Goal: Information Seeking & Learning: Find specific page/section

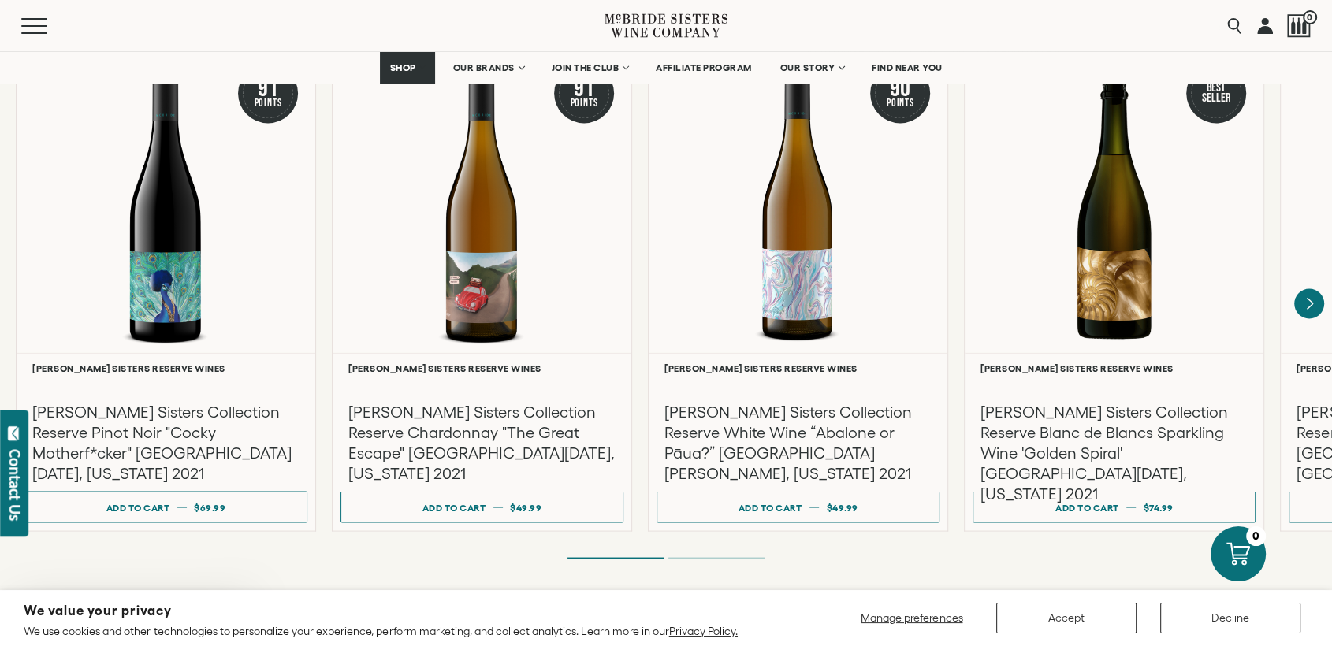
scroll to position [2626, 0]
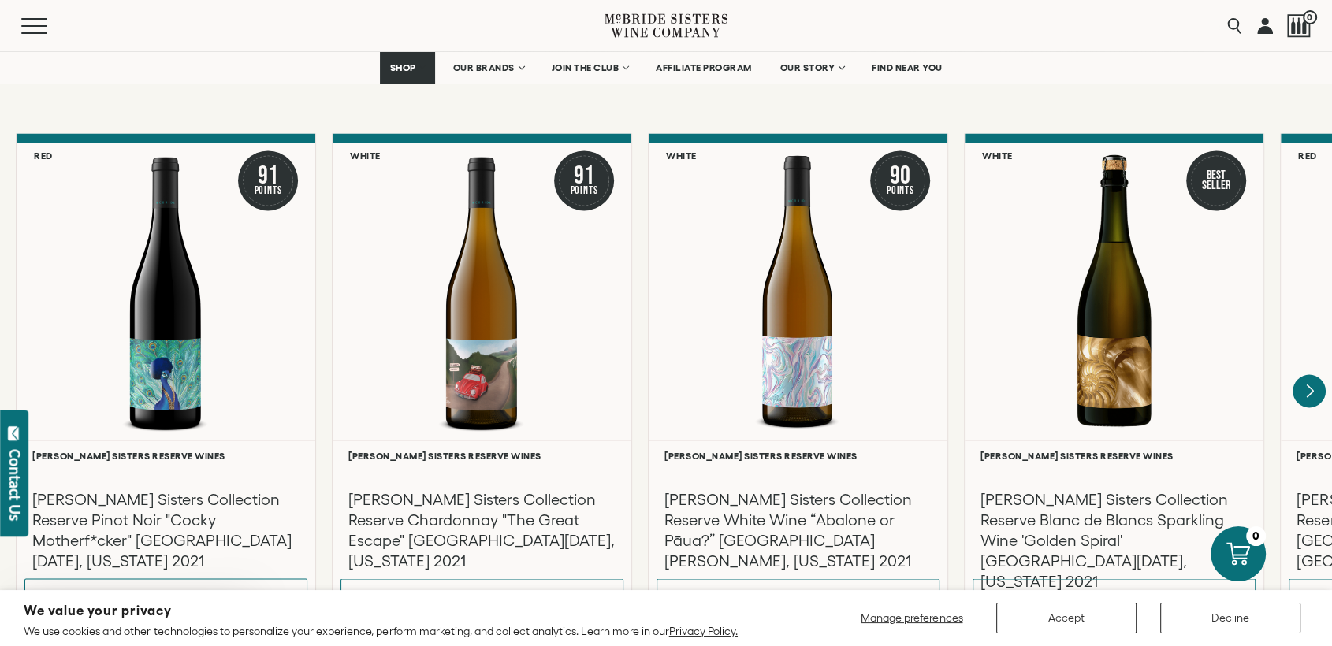
click at [1198, 384] on icon "Next" at bounding box center [1309, 390] width 6 height 13
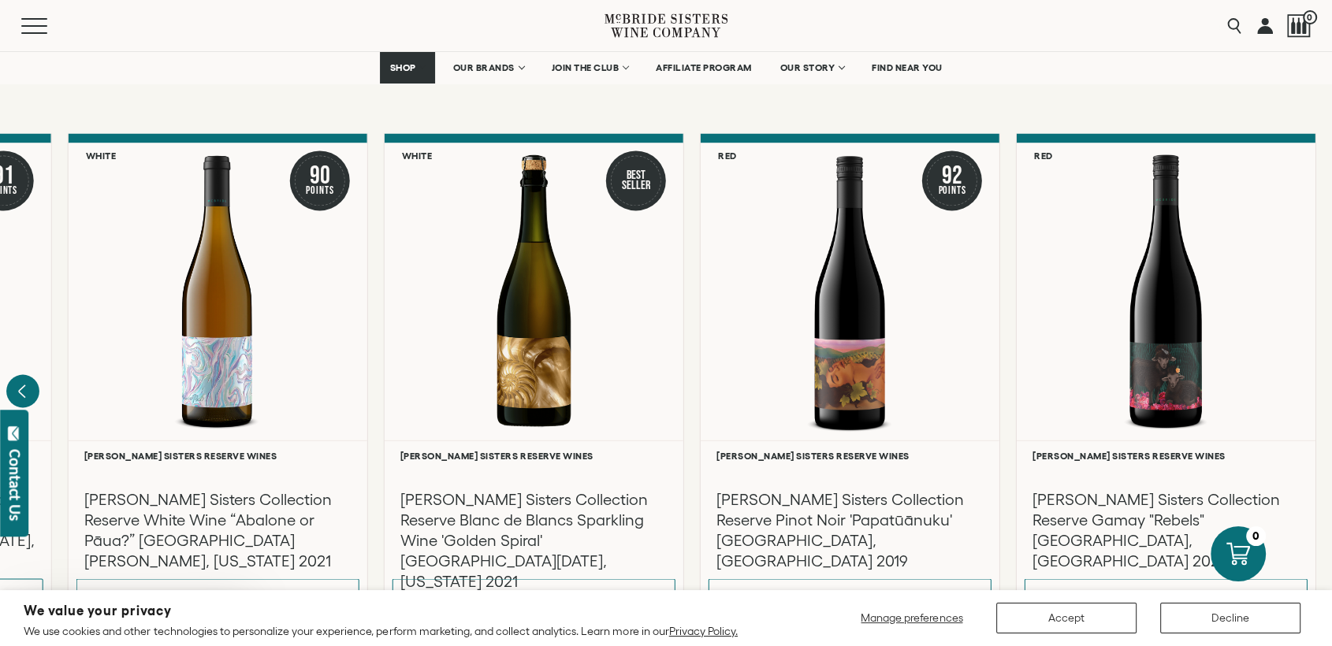
click at [19, 374] on icon "Previous" at bounding box center [22, 390] width 33 height 33
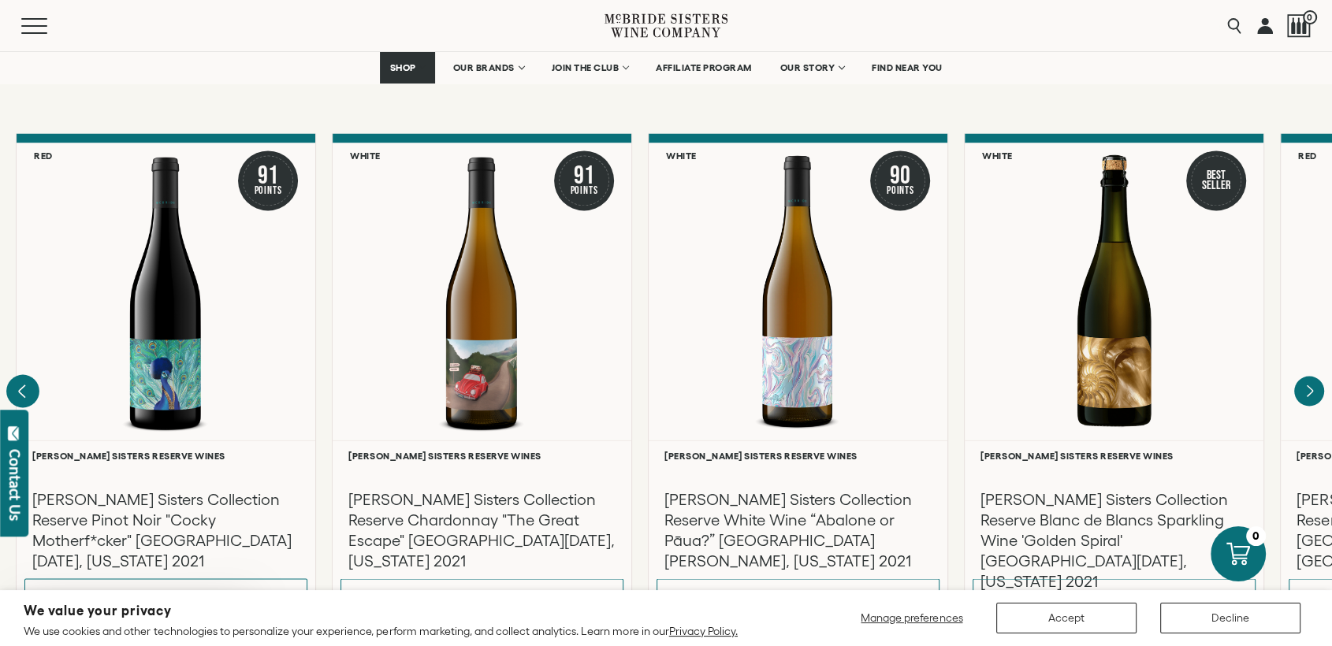
click at [19, 368] on div at bounding box center [166, 291] width 299 height 297
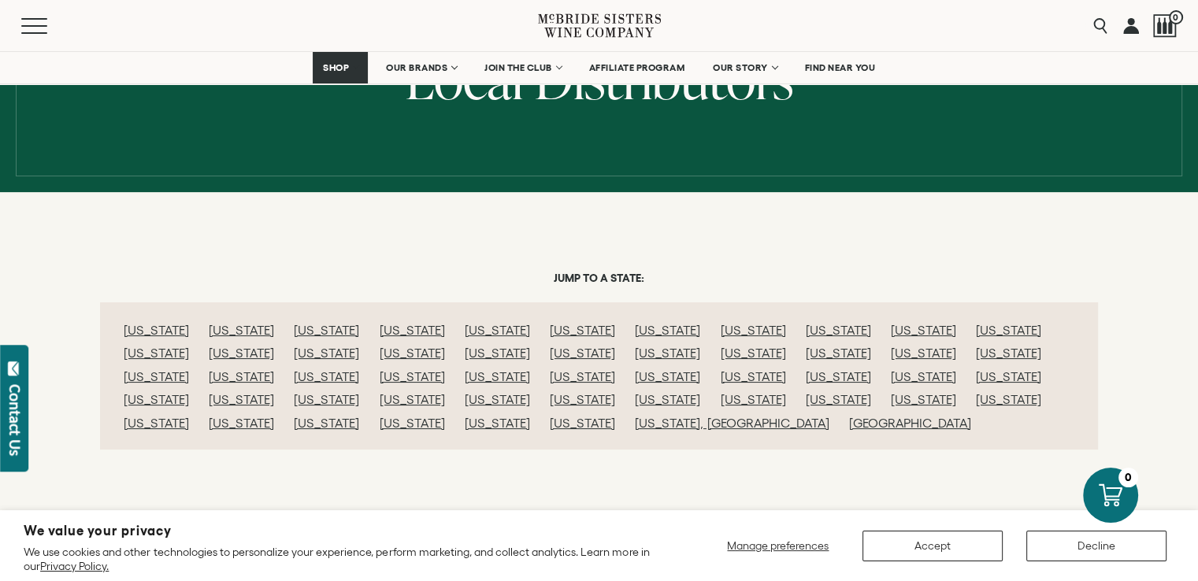
scroll to position [315, 0]
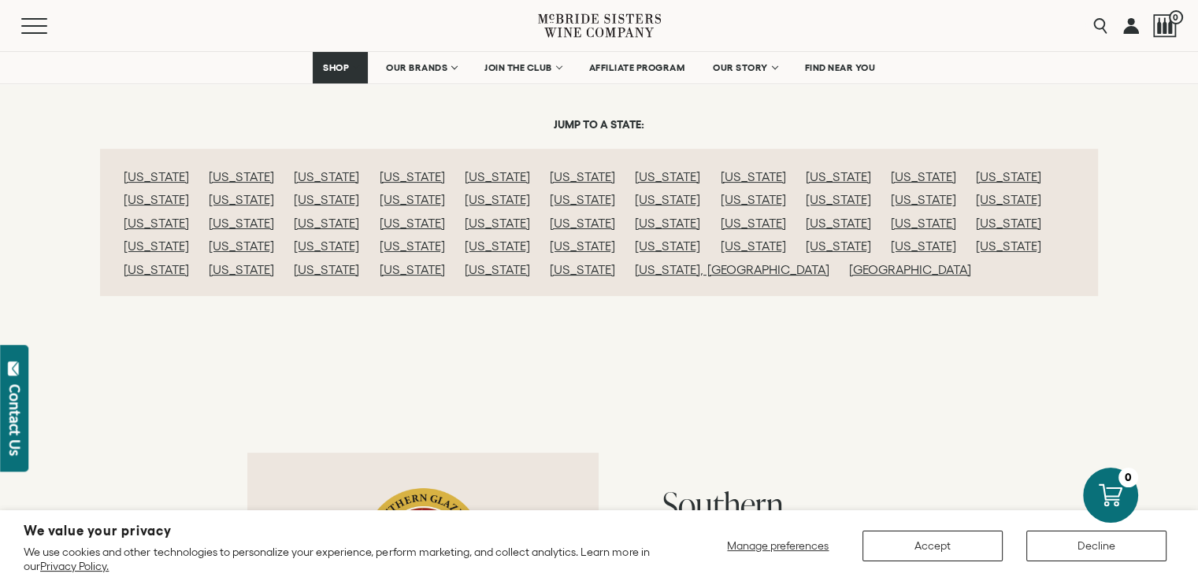
click at [530, 262] on link "Wisconsin" at bounding box center [497, 269] width 65 height 14
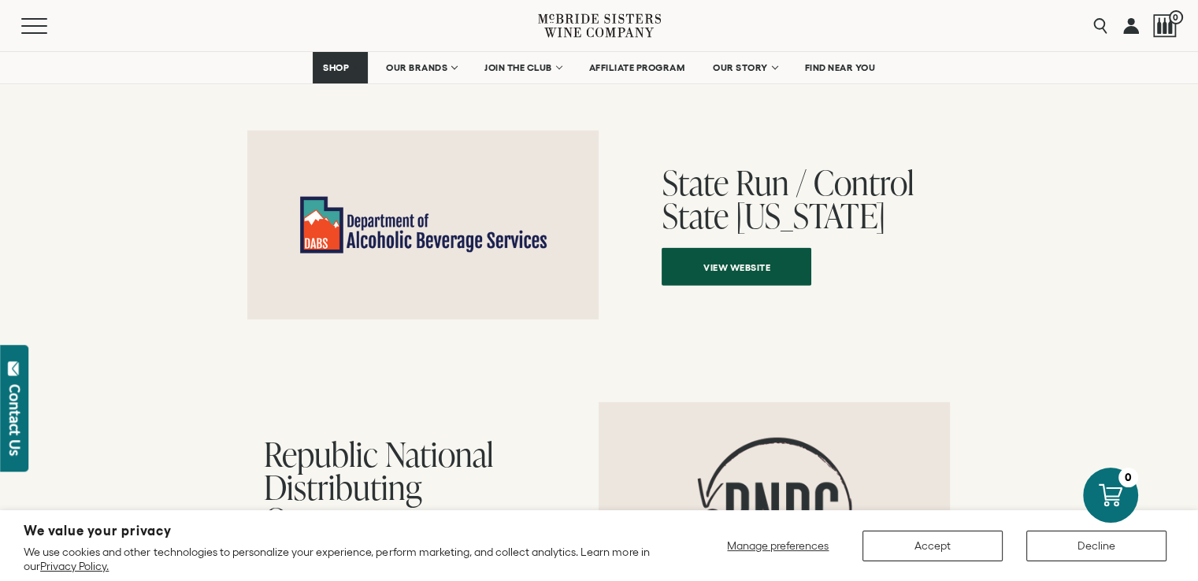
scroll to position [16088, 0]
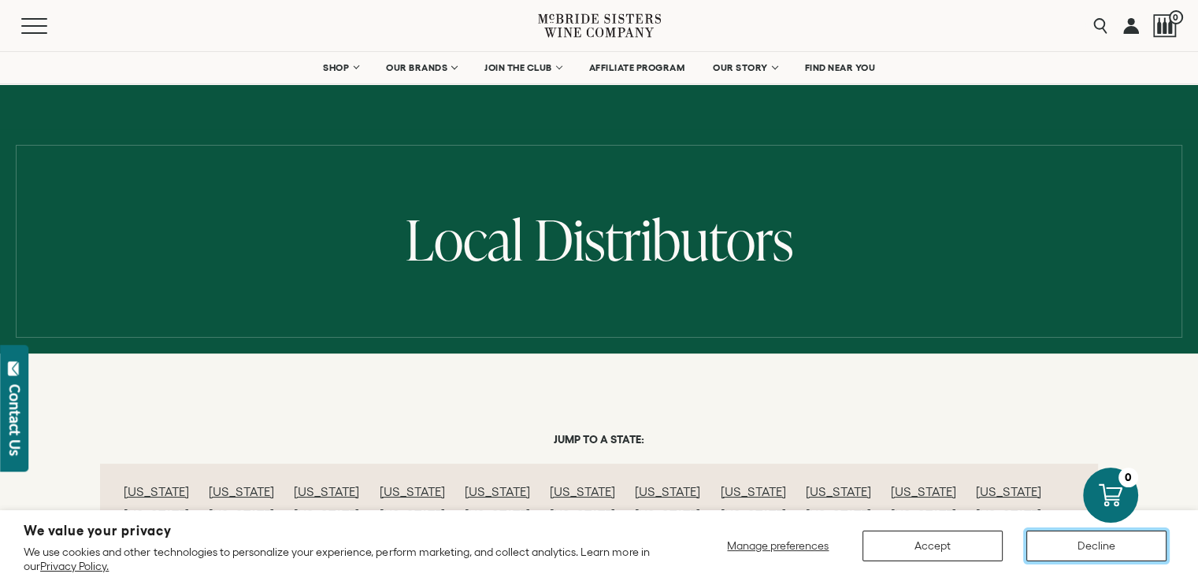
click at [1075, 543] on button "Decline" at bounding box center [1097, 546] width 140 height 31
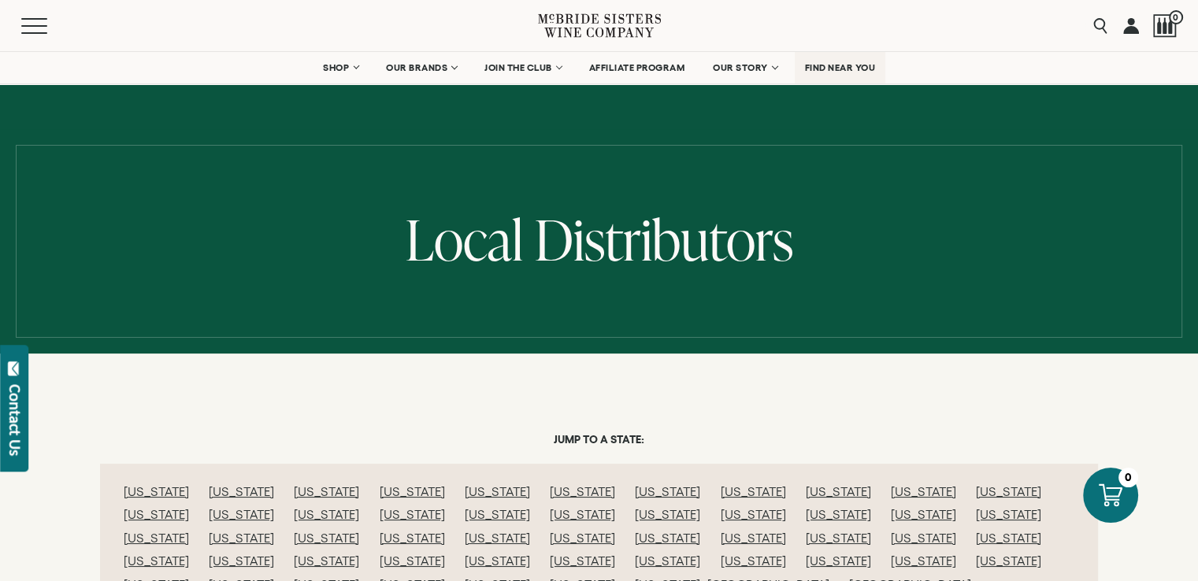
click at [838, 64] on span "FIND NEAR YOU" at bounding box center [840, 67] width 71 height 11
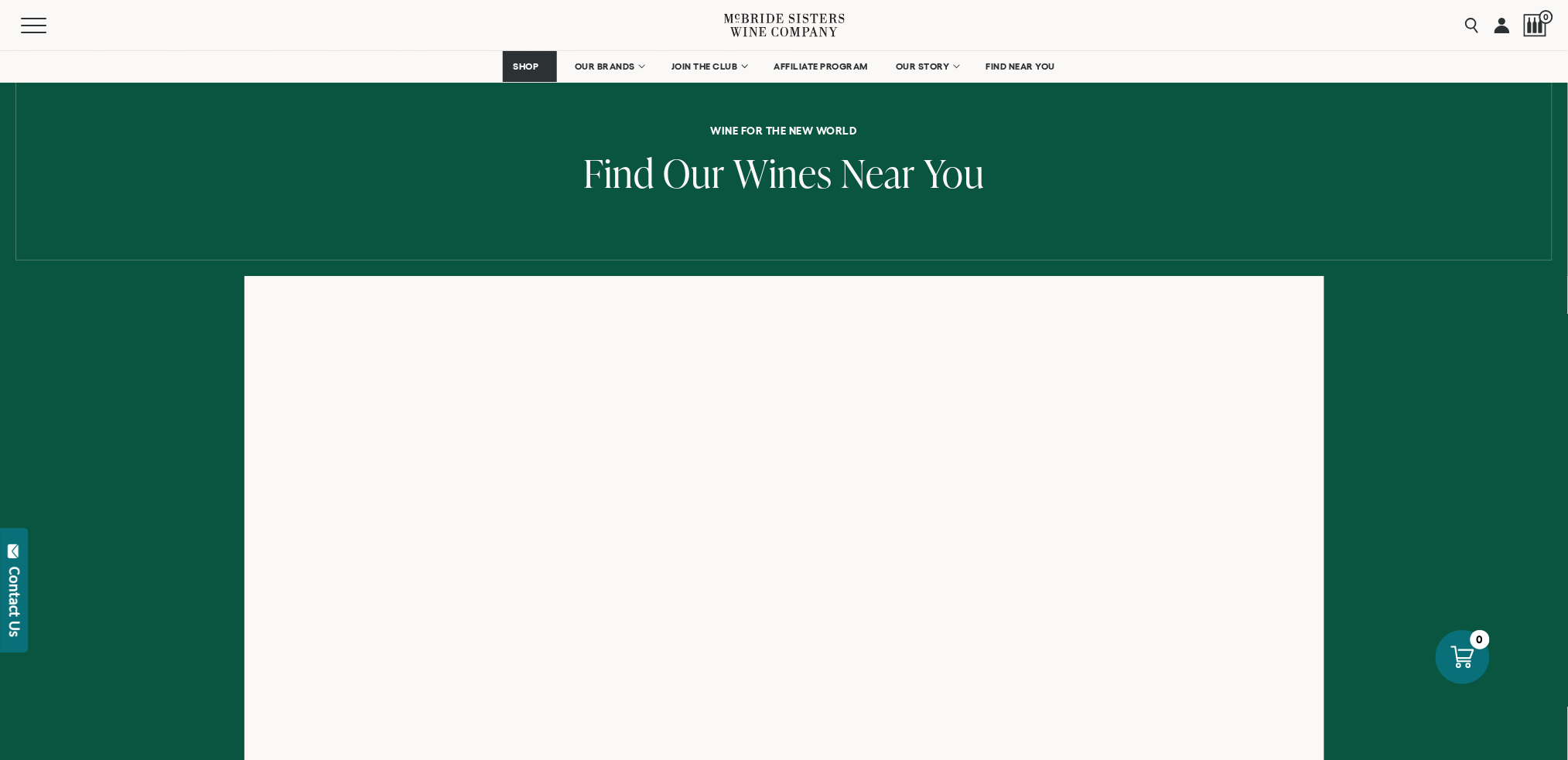
scroll to position [286, 0]
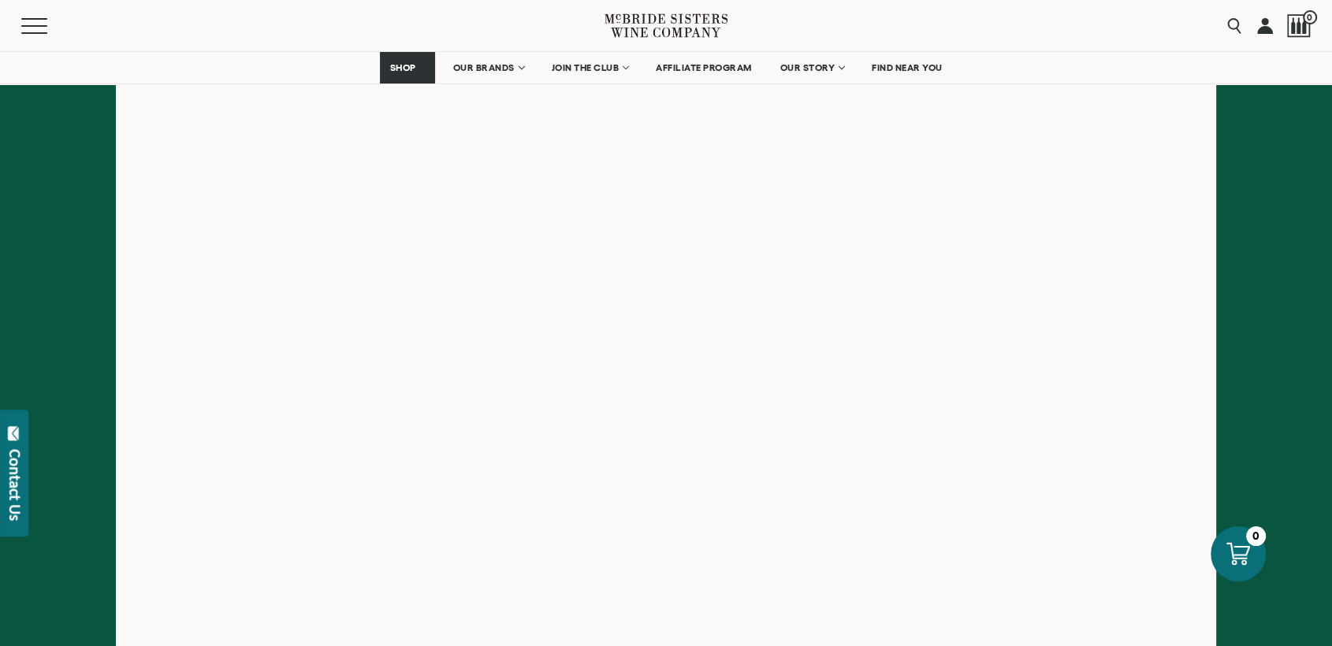
scroll to position [291, 0]
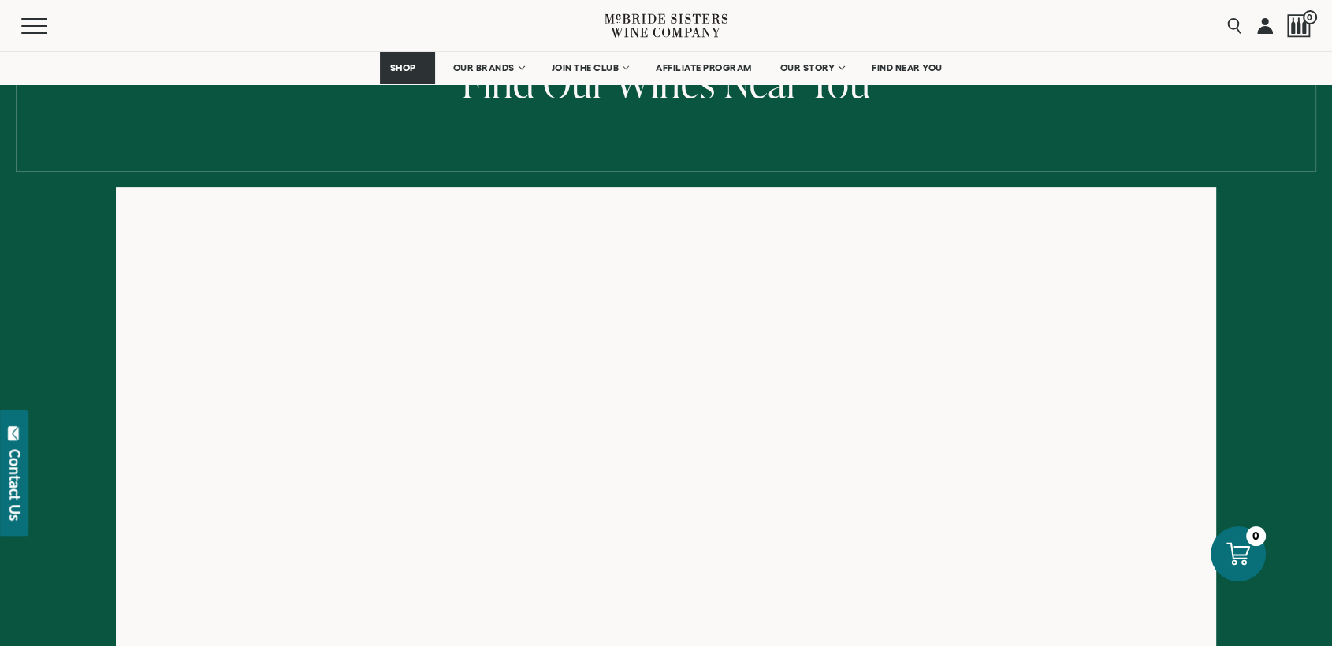
scroll to position [175, 0]
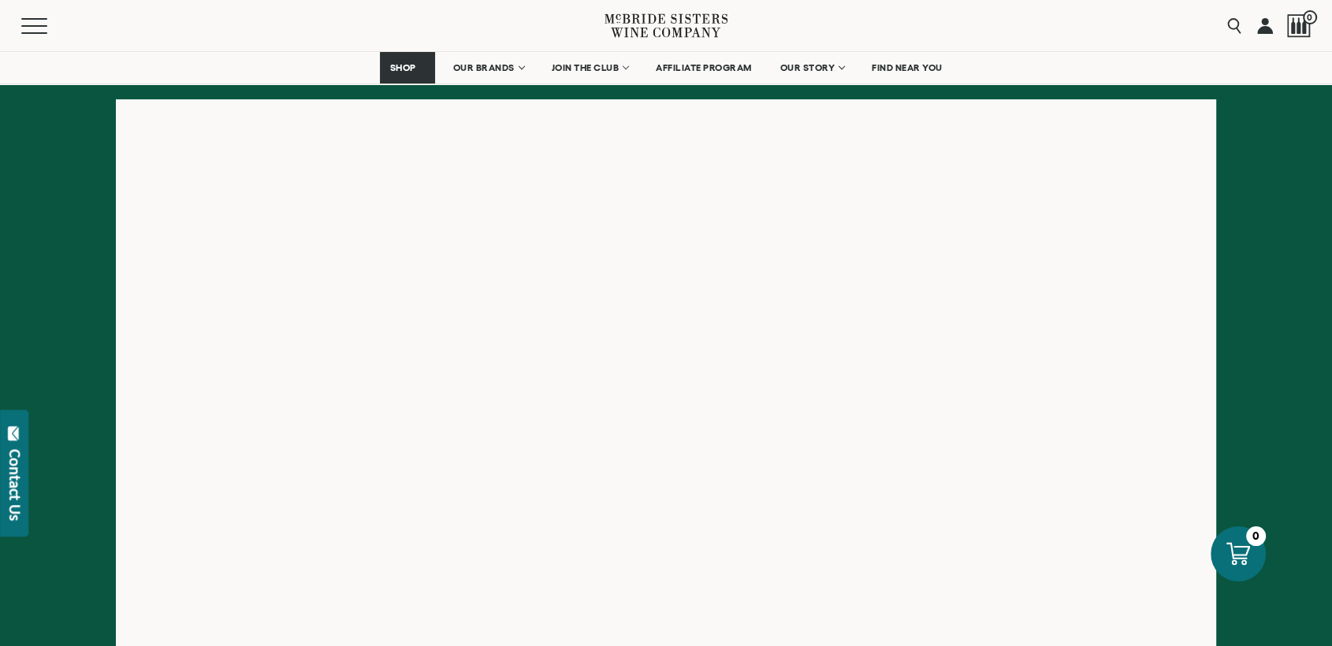
scroll to position [175, 0]
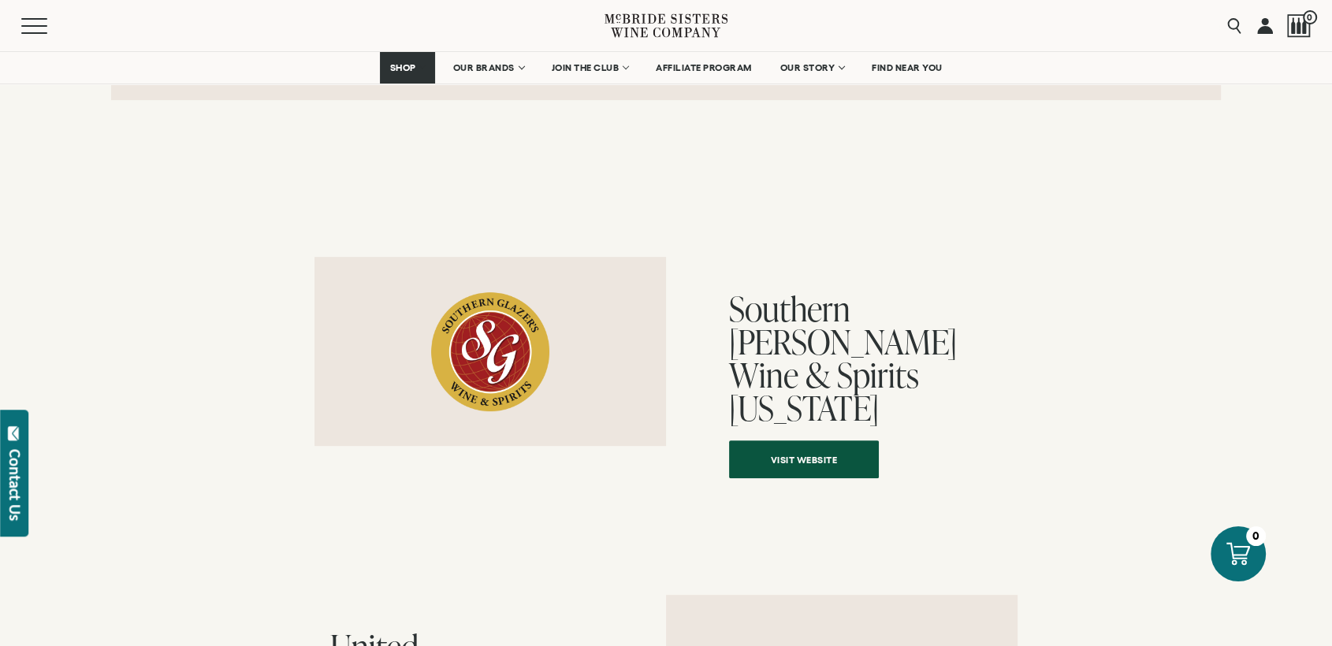
scroll to position [525, 0]
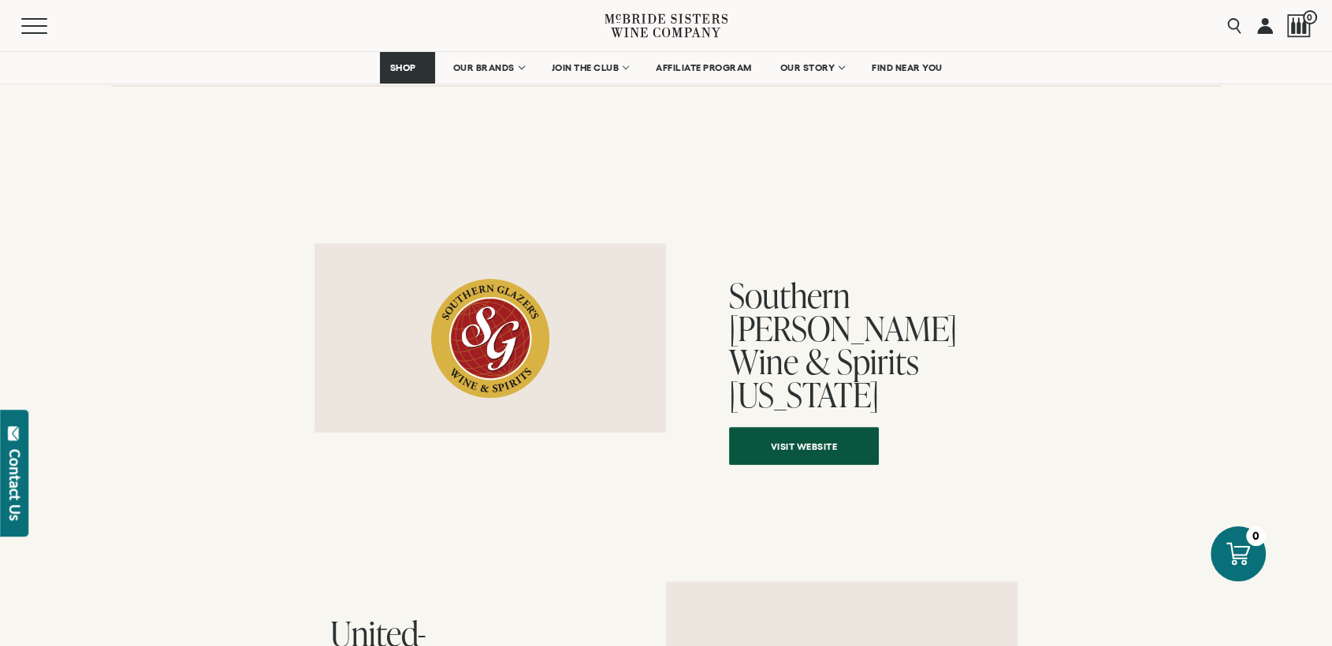
click at [2, 488] on button "Contact Us" at bounding box center [14, 473] width 28 height 127
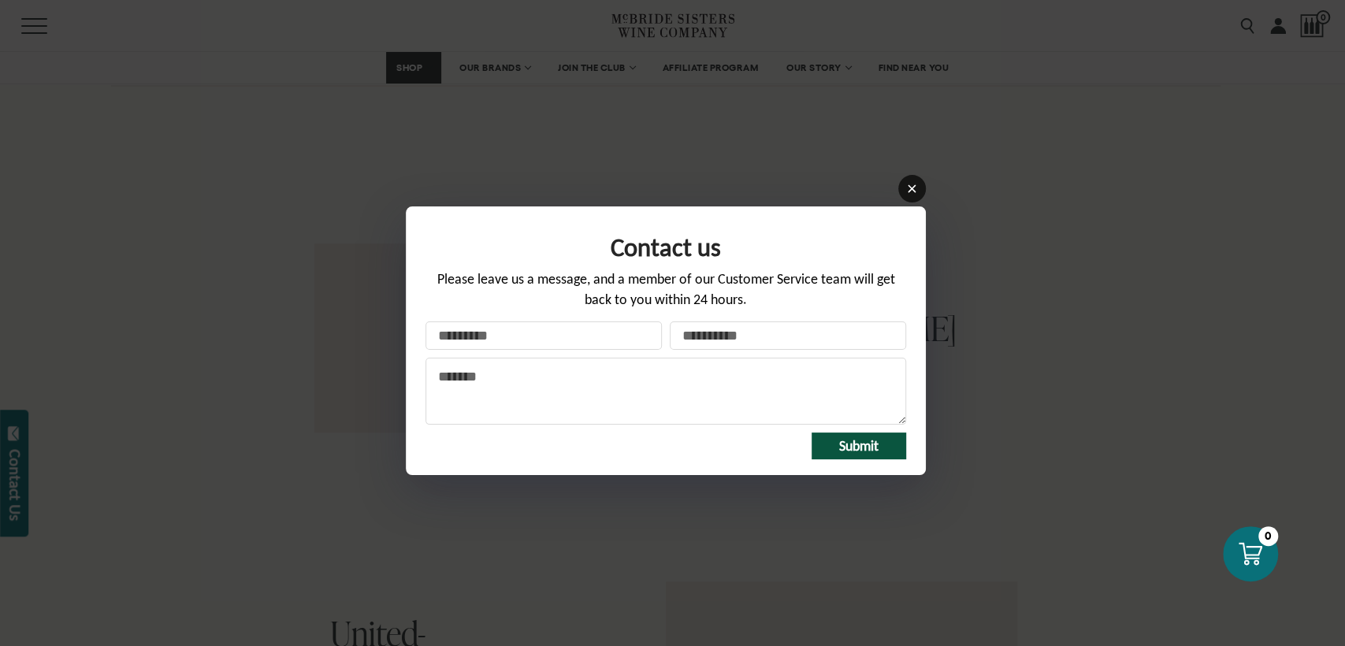
click at [912, 183] on icon at bounding box center [912, 189] width 12 height 12
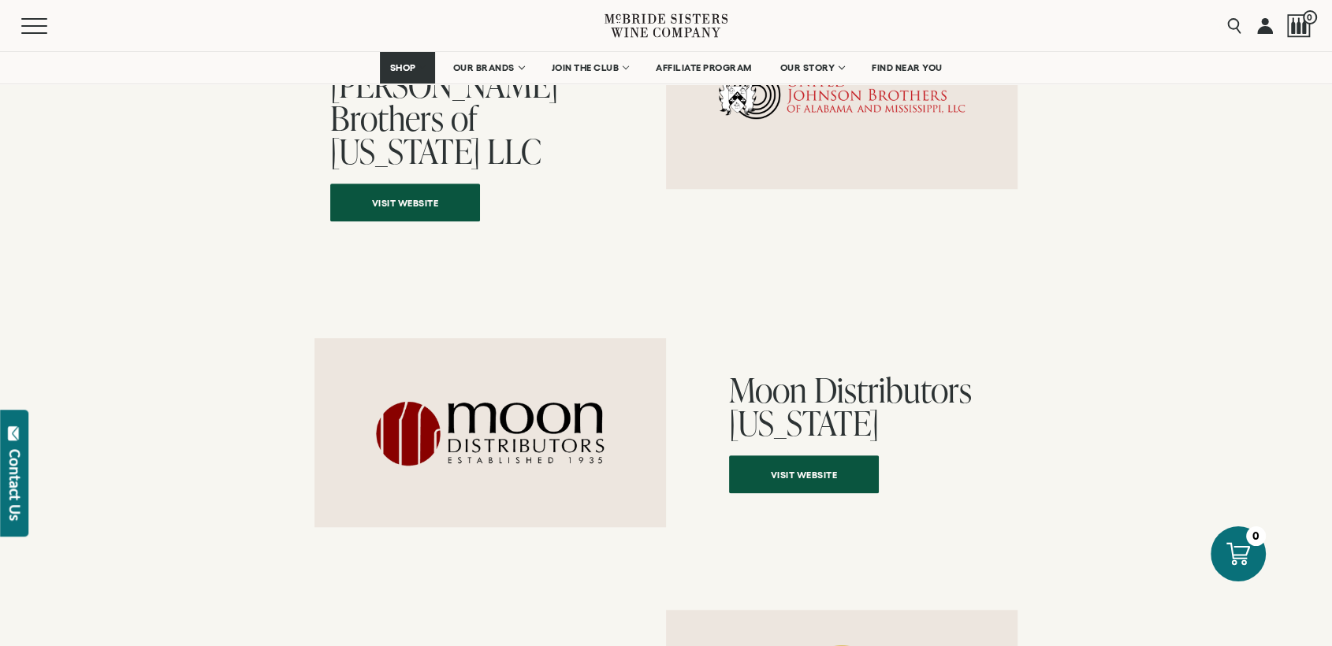
scroll to position [875, 0]
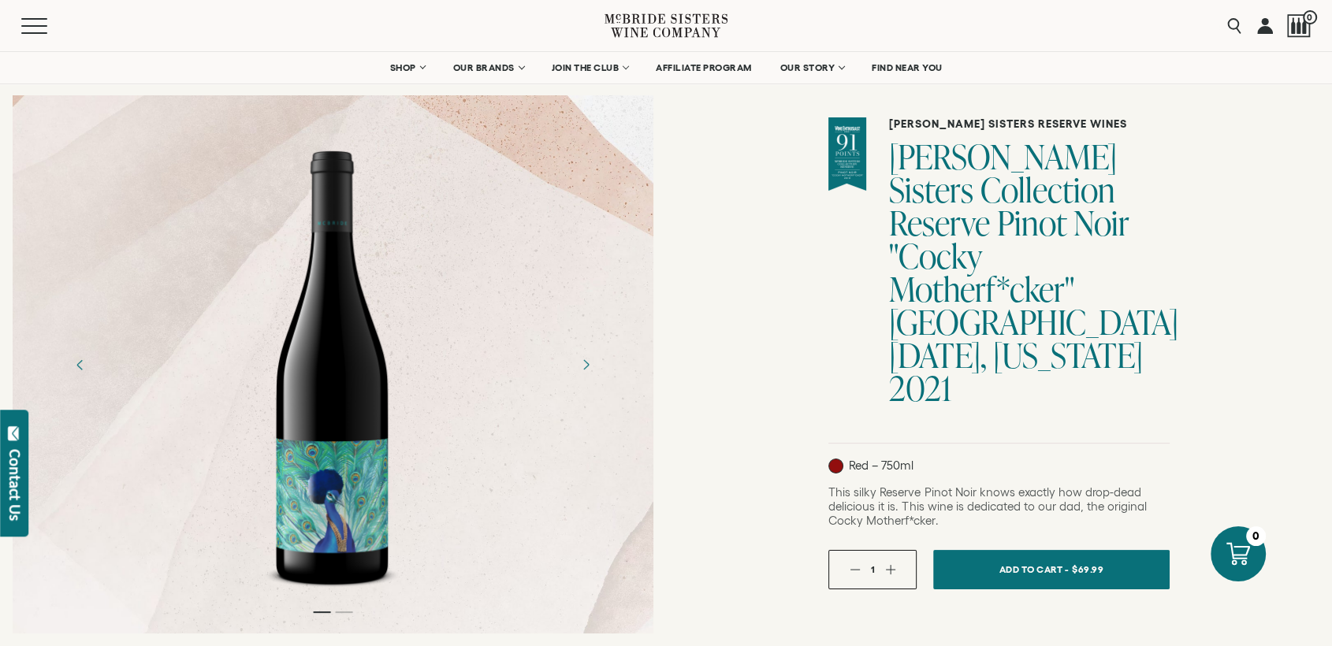
scroll to position [87, 0]
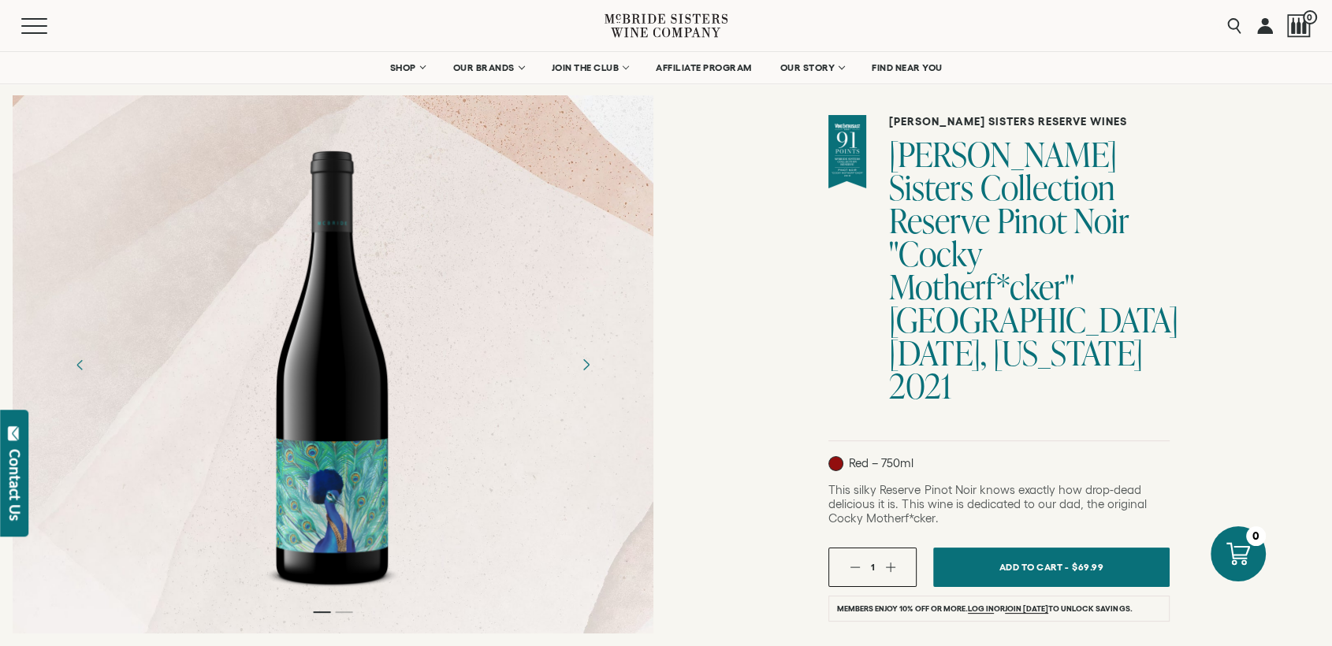
click at [584, 354] on icon "Next" at bounding box center [585, 365] width 28 height 28
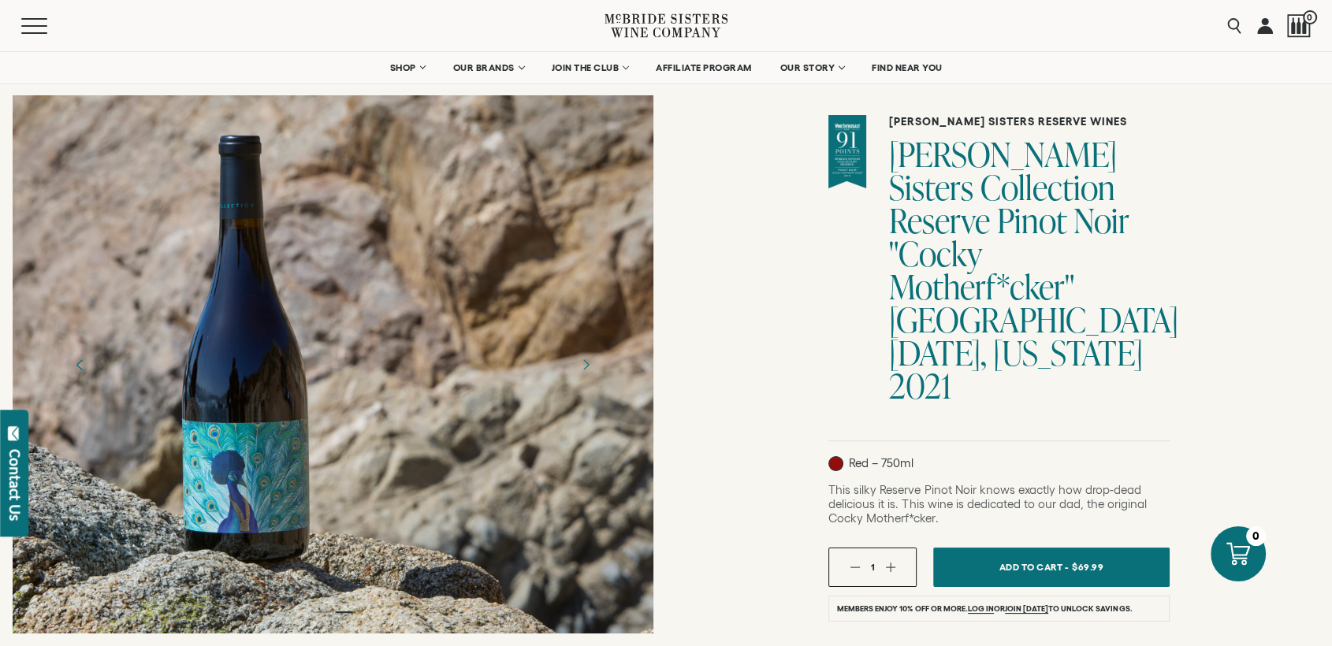
click at [75, 365] on icon "Previous" at bounding box center [80, 365] width 28 height 28
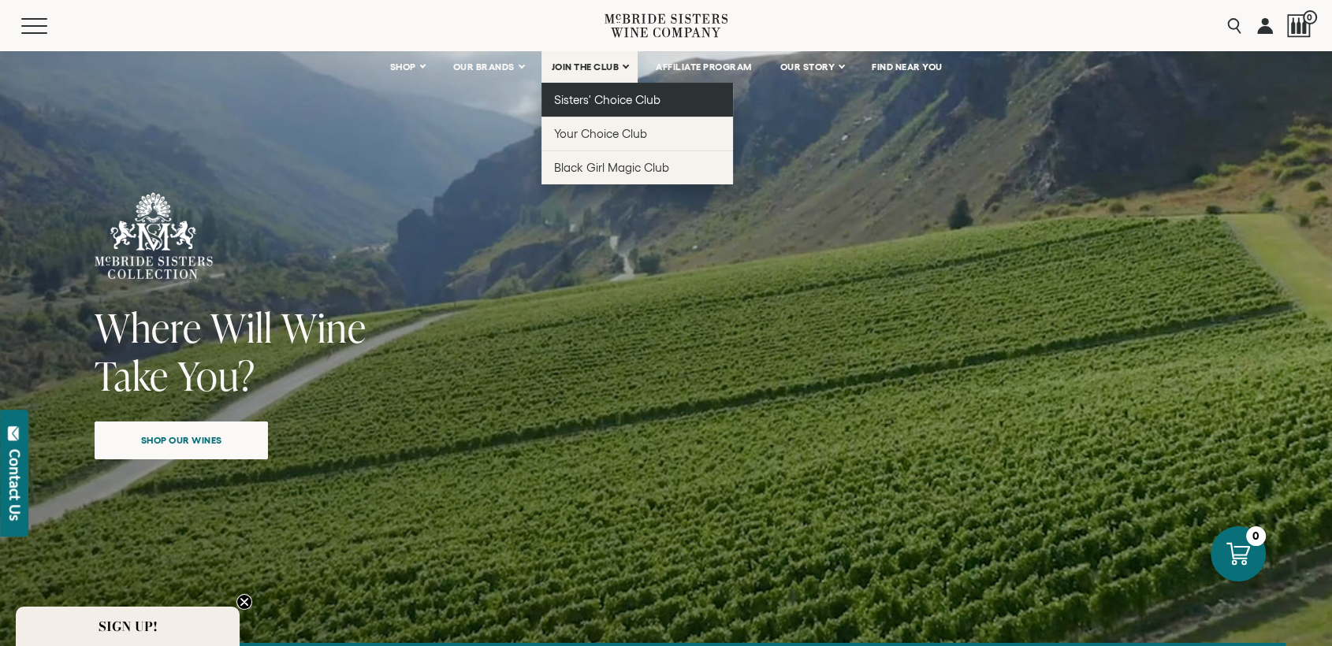
click at [586, 98] on span "Sisters' Choice Club" at bounding box center [607, 99] width 106 height 13
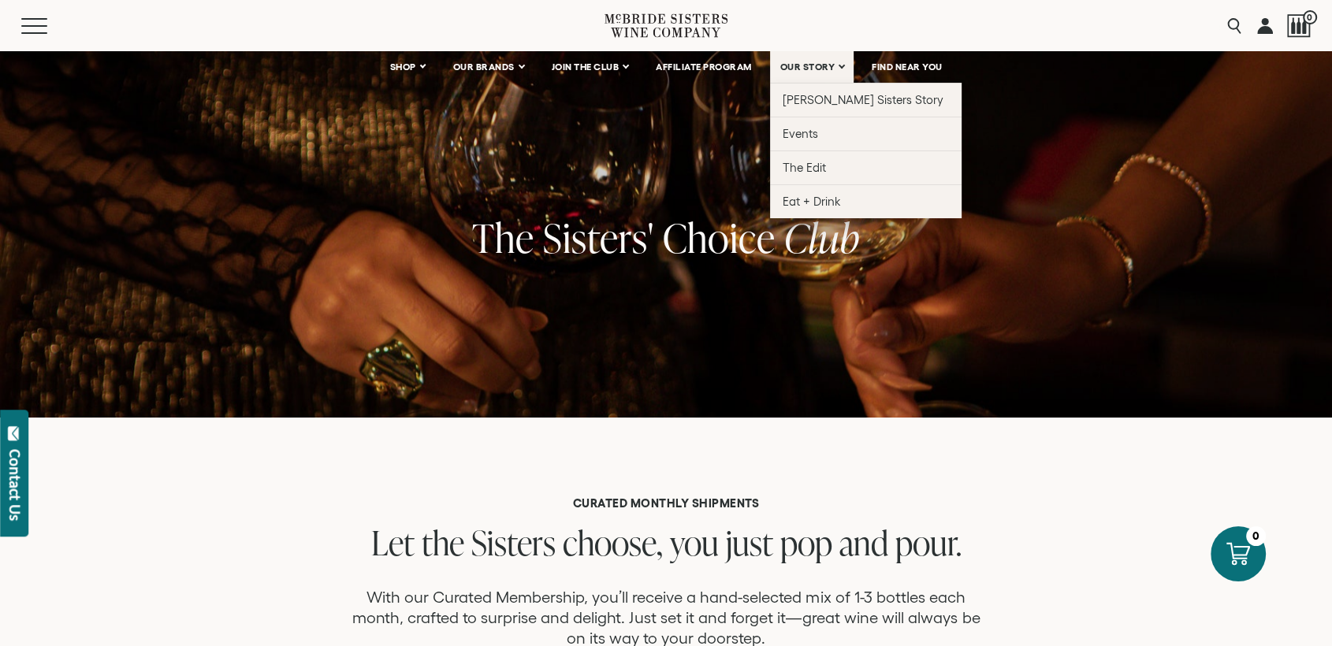
click at [788, 65] on span "OUR STORY" at bounding box center [807, 66] width 55 height 11
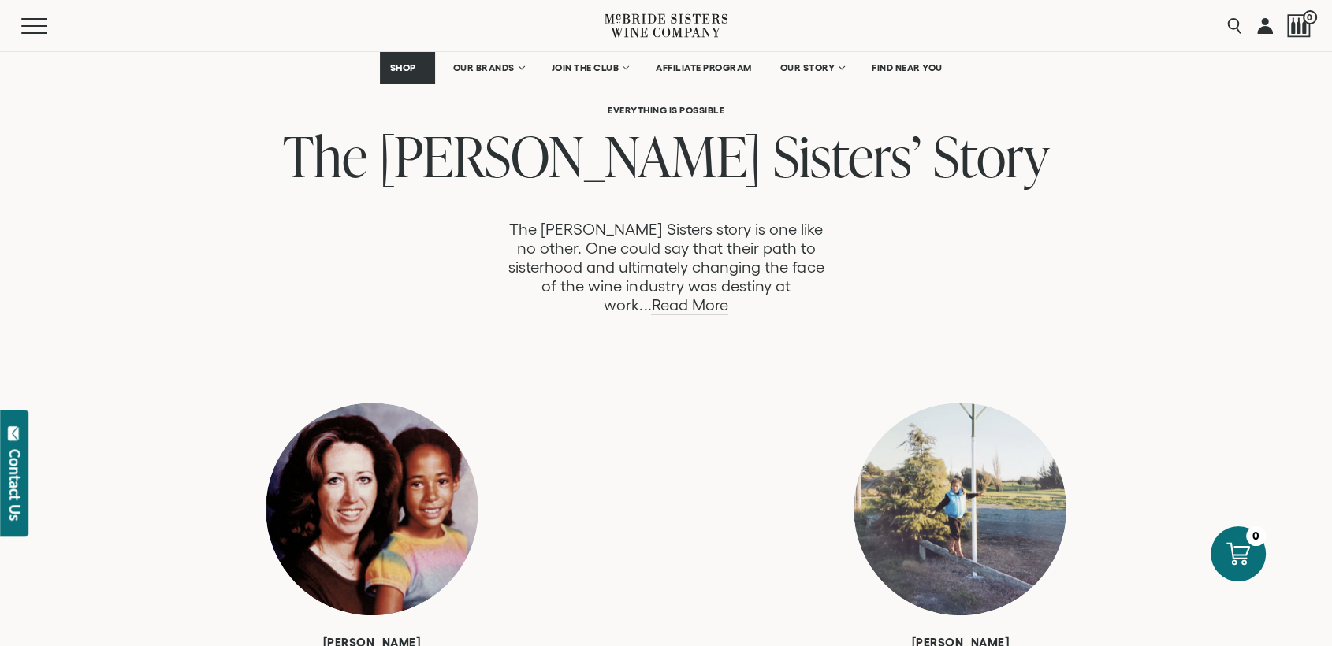
scroll to position [700, 0]
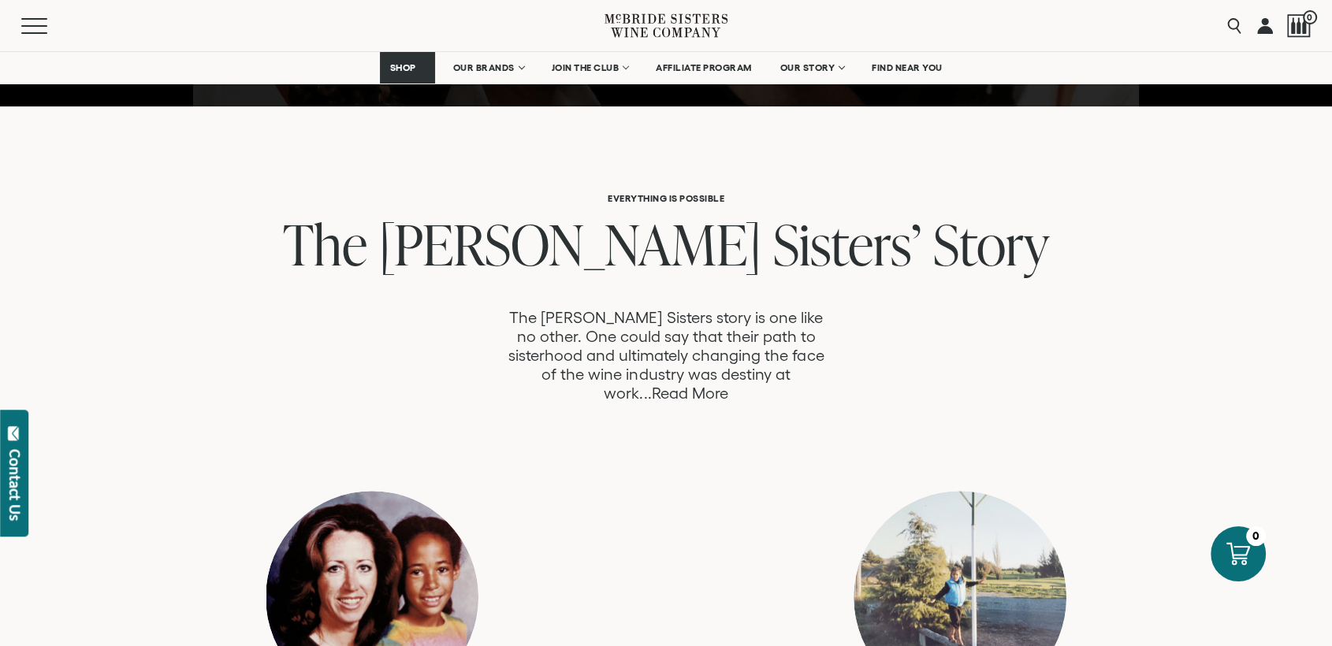
click at [727, 384] on link "Read More" at bounding box center [689, 393] width 76 height 18
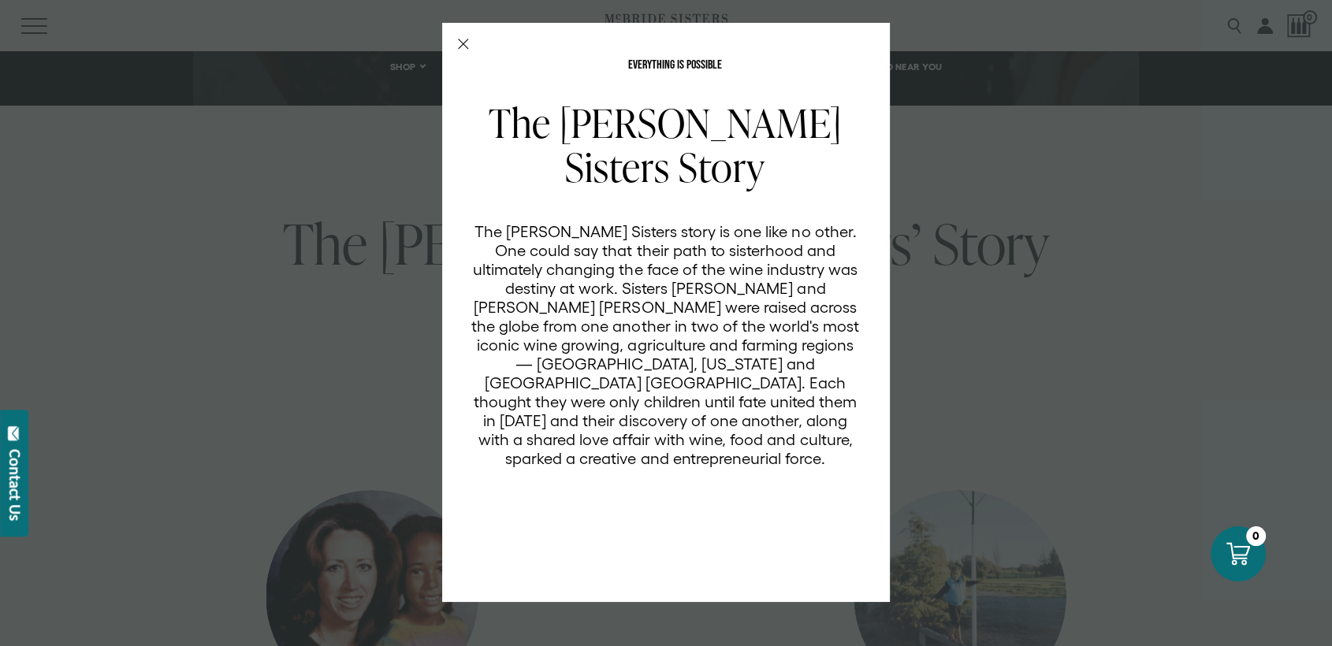
scroll to position [0, 0]
click at [460, 41] on line "Close Modal" at bounding box center [463, 43] width 9 height 9
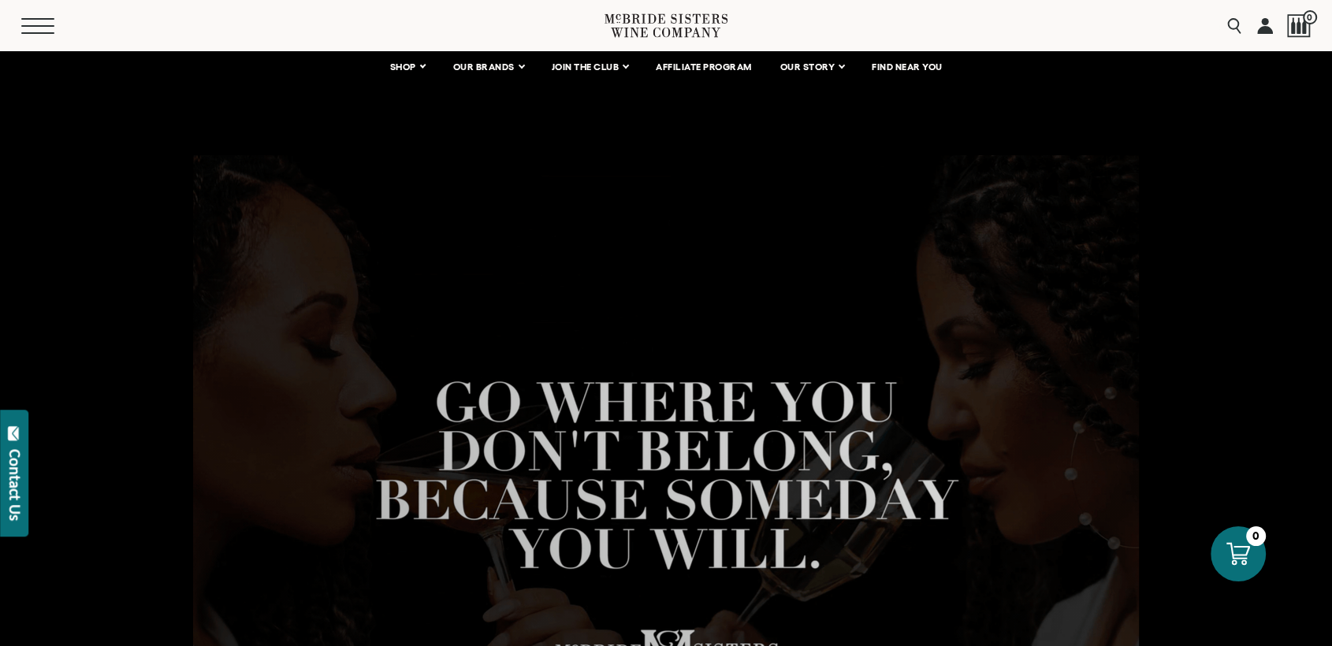
click at [25, 22] on button "Menu" at bounding box center [49, 26] width 57 height 16
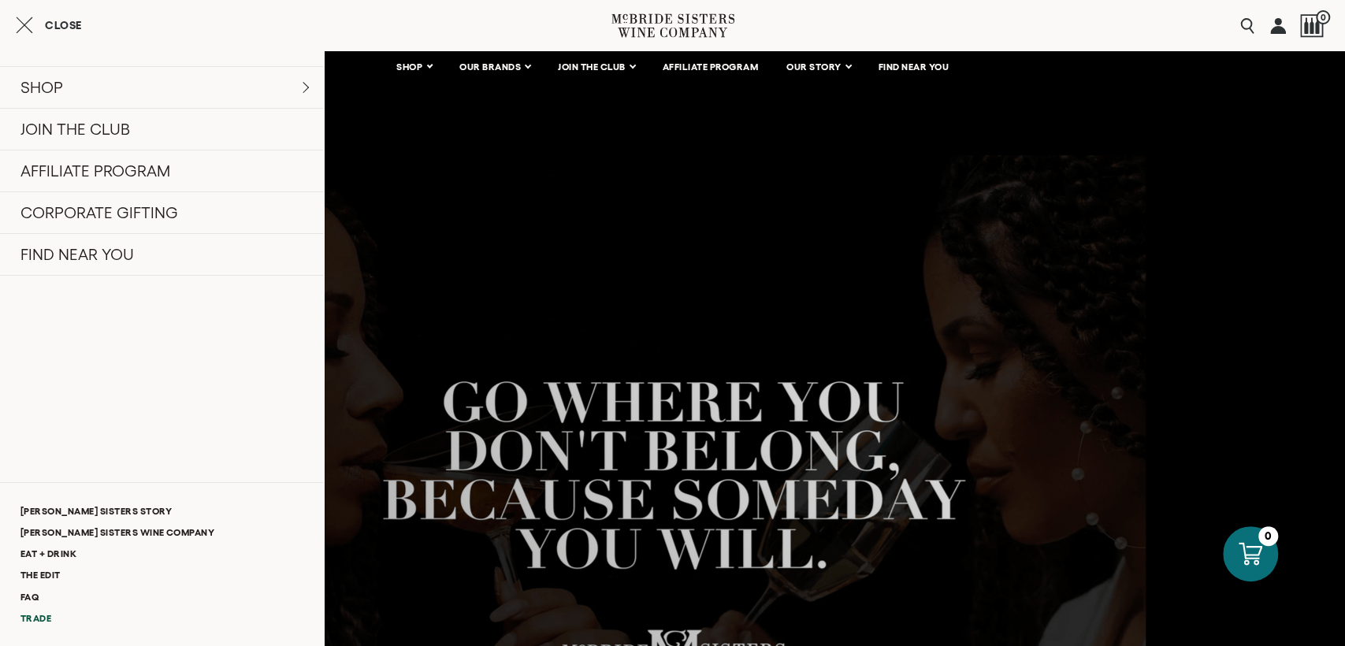
click at [37, 614] on link "Trade" at bounding box center [162, 617] width 324 height 21
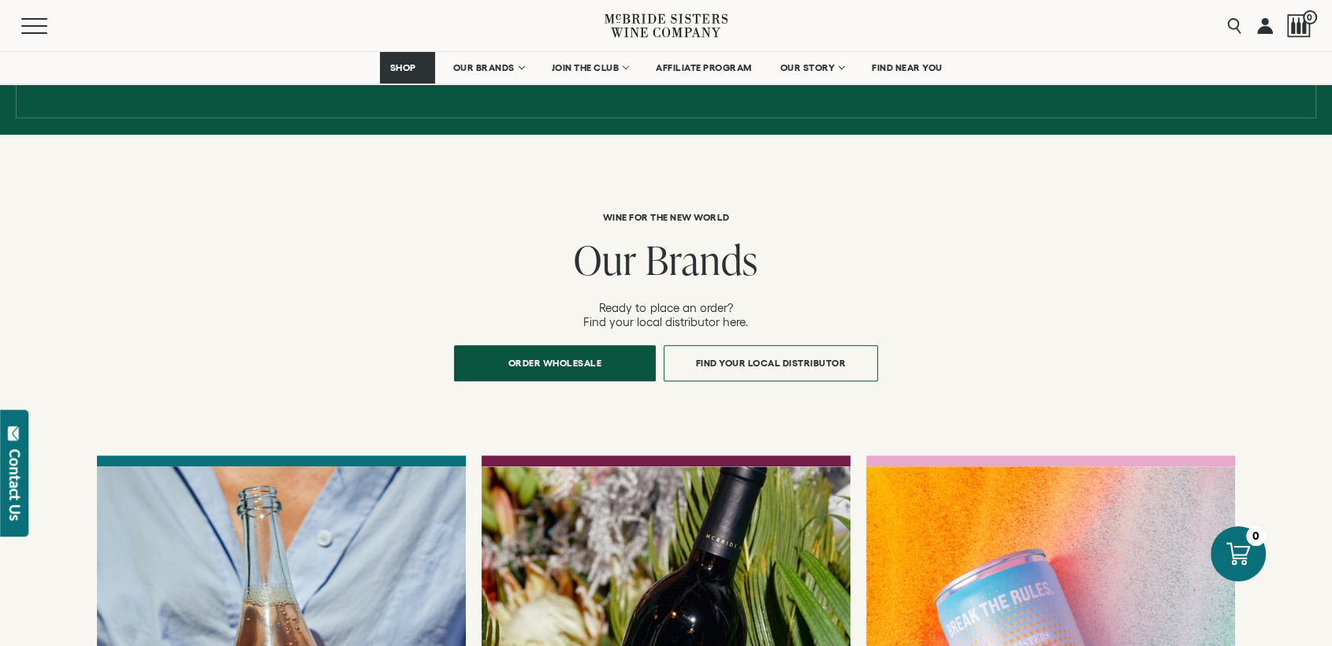
scroll to position [963, 0]
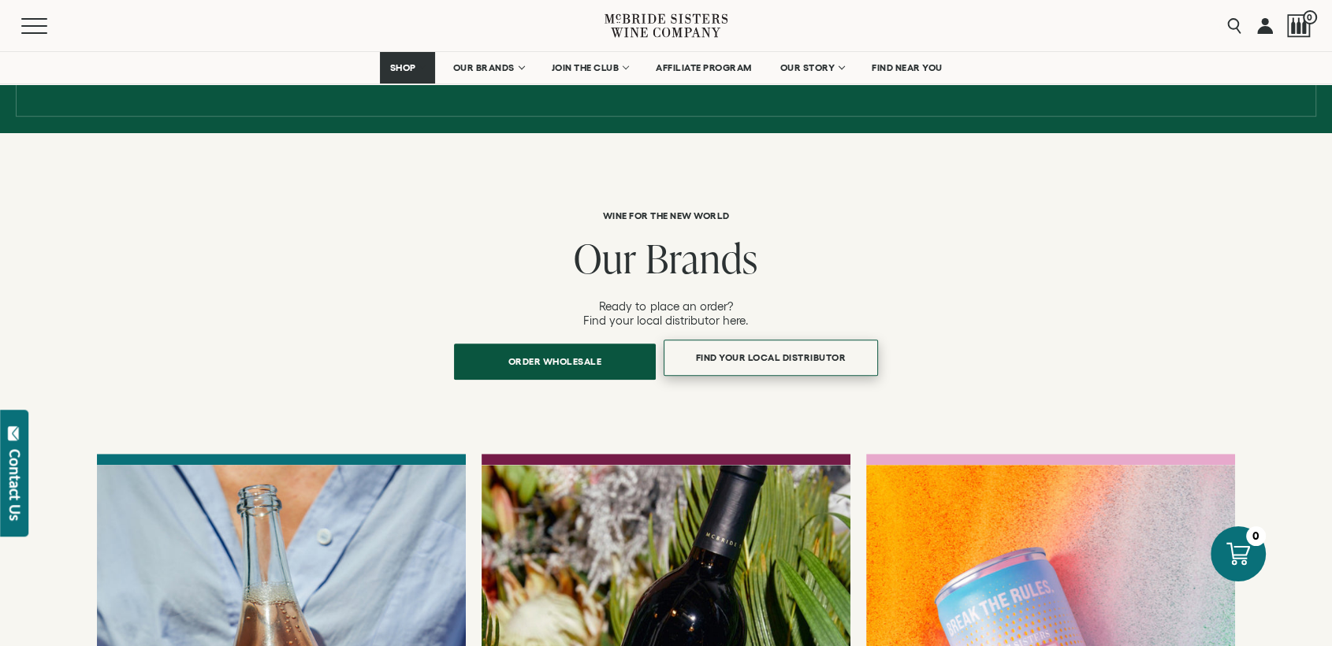
click at [769, 342] on span "Find Your Local Distributor" at bounding box center [771, 357] width 206 height 31
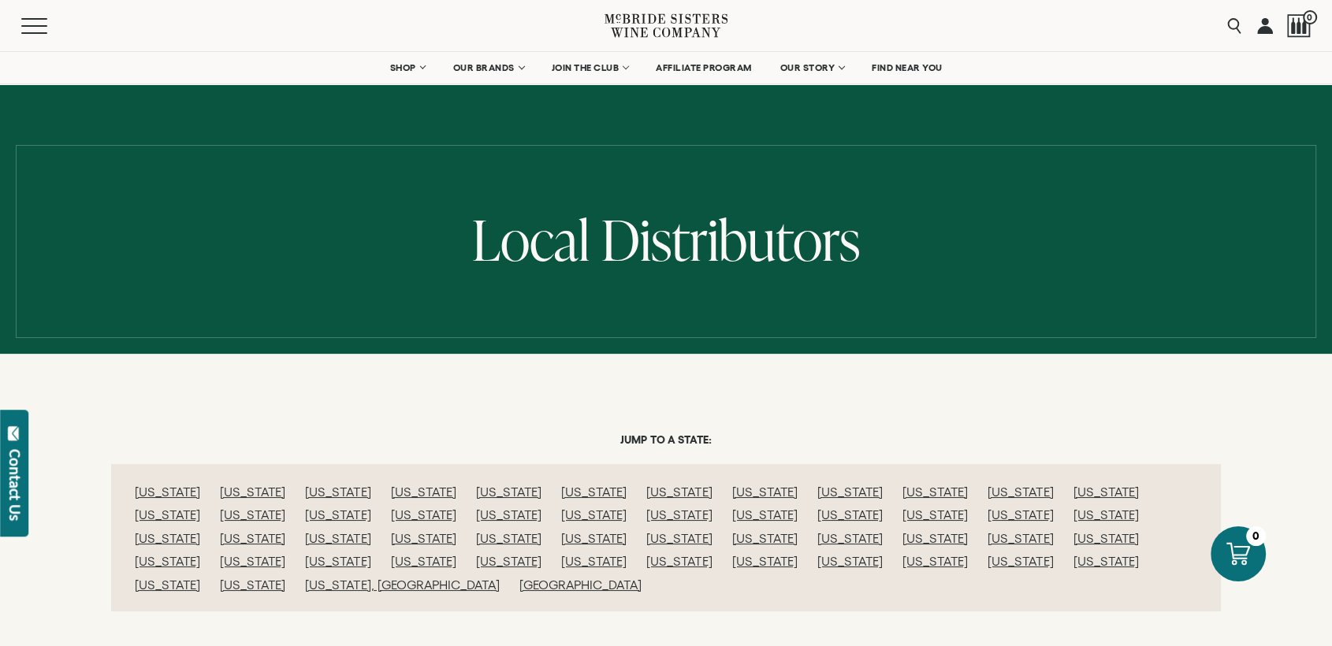
click at [200, 578] on link "Wisconsin" at bounding box center [167, 585] width 65 height 14
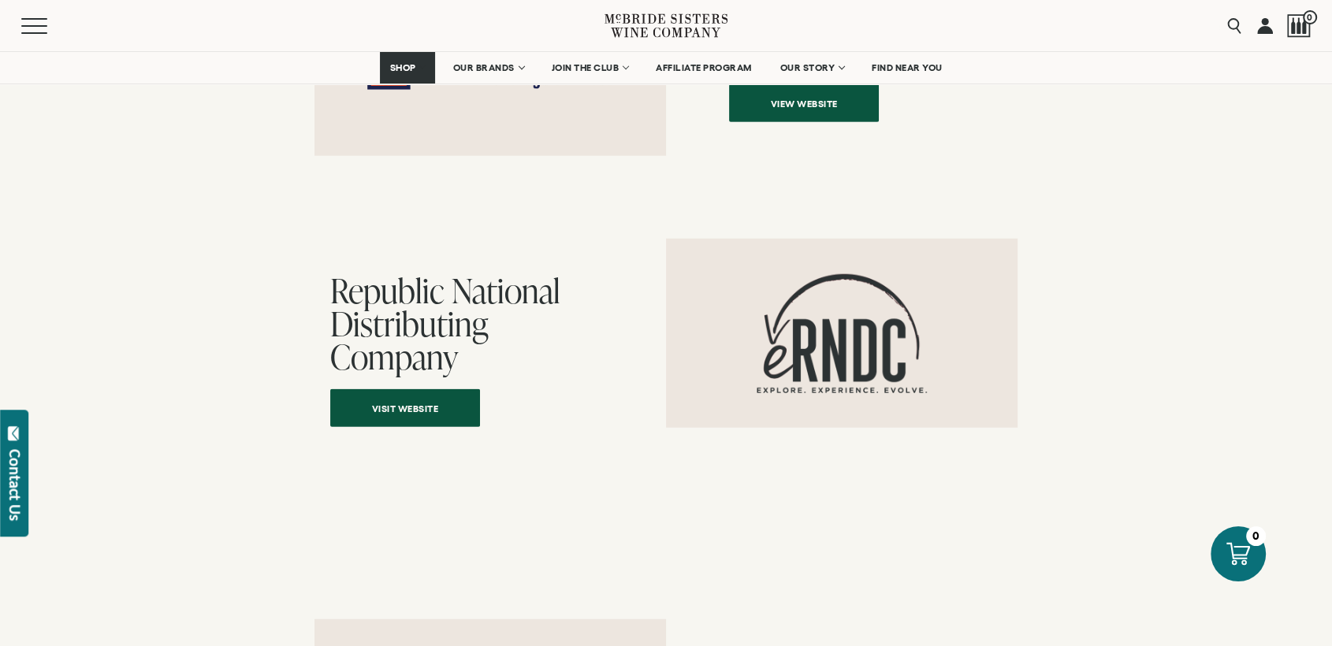
scroll to position [16065, 0]
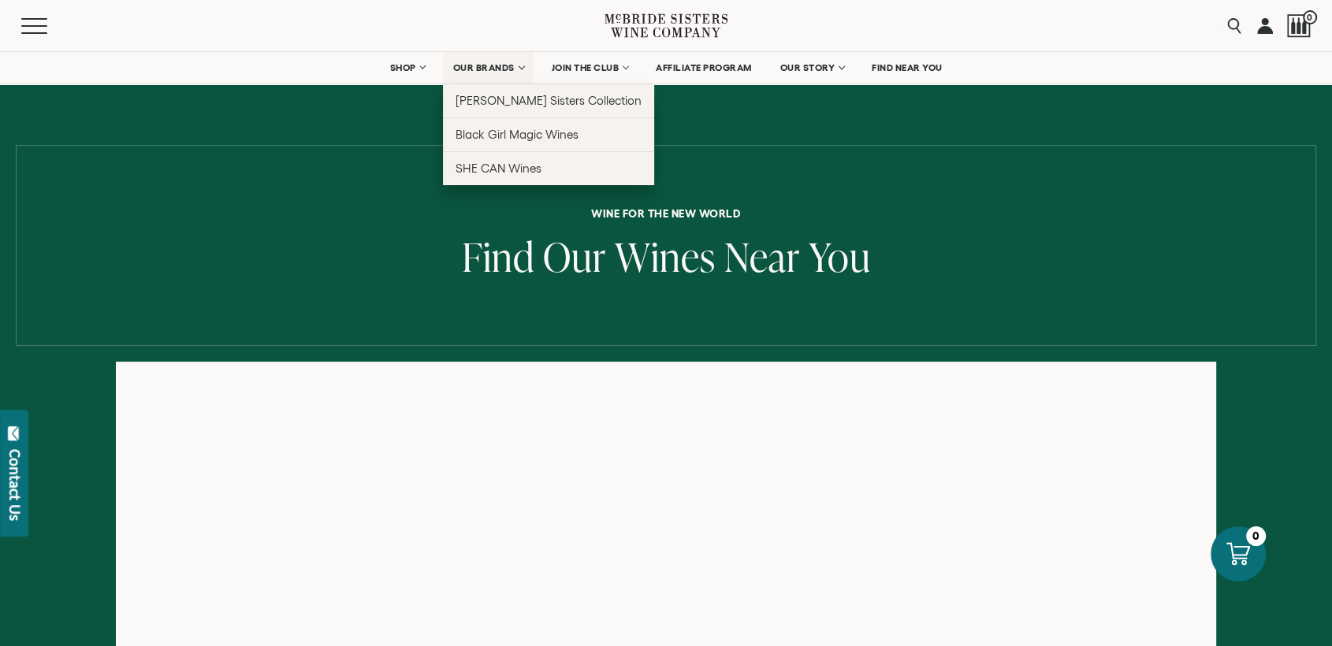
click at [478, 68] on span "OUR BRANDS" at bounding box center [483, 67] width 61 height 11
